Goal: Information Seeking & Learning: Learn about a topic

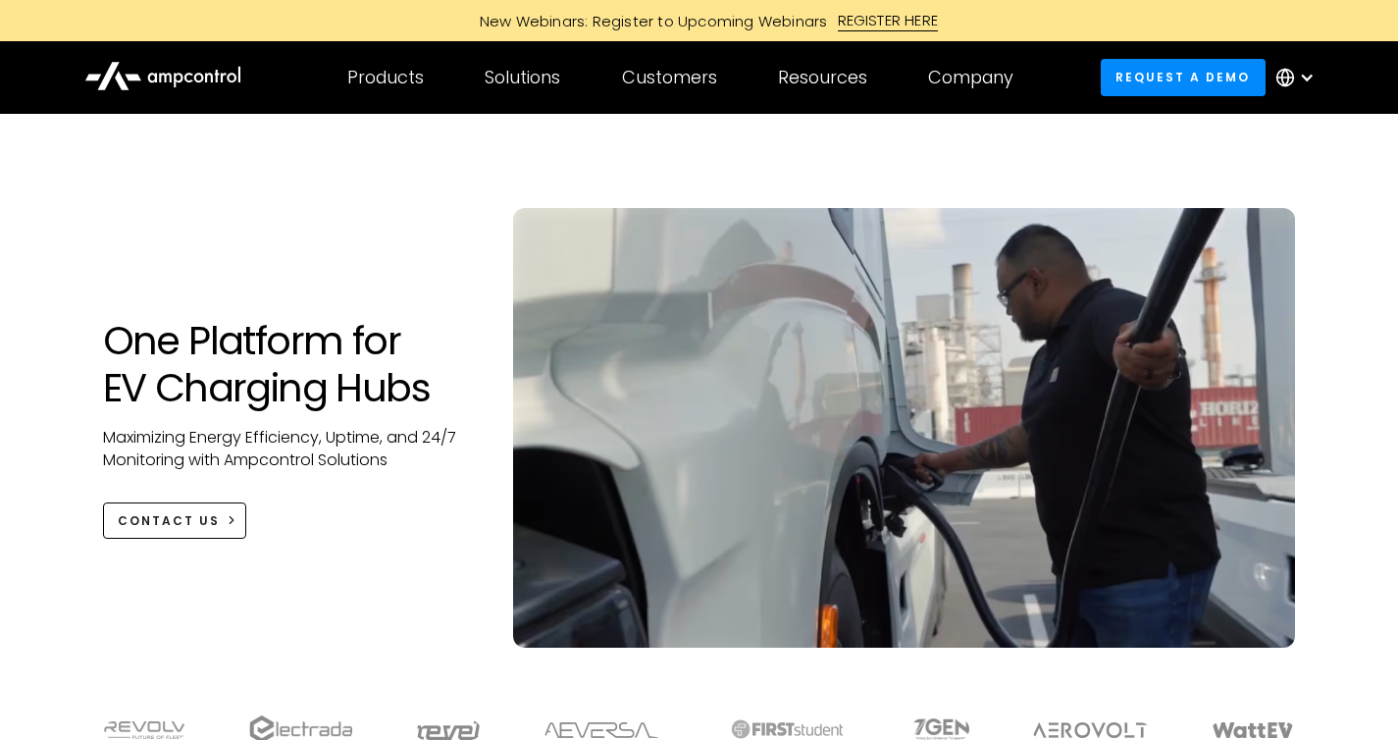
click at [374, 62] on div "Products Products Energy Management Load management, cost optimization, oversub…" at bounding box center [385, 77] width 137 height 69
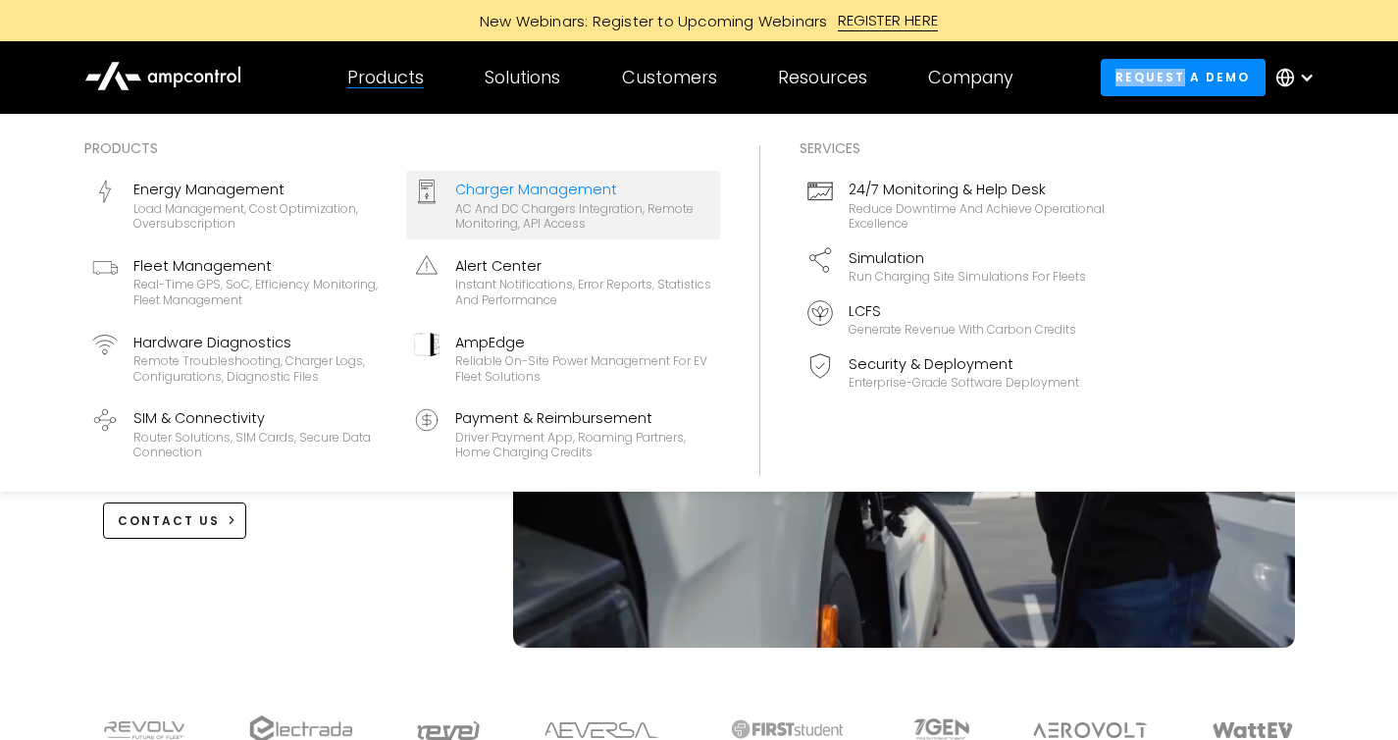
click at [523, 189] on div "Charger Management" at bounding box center [583, 190] width 257 height 22
